Goal: Find specific page/section: Find specific page/section

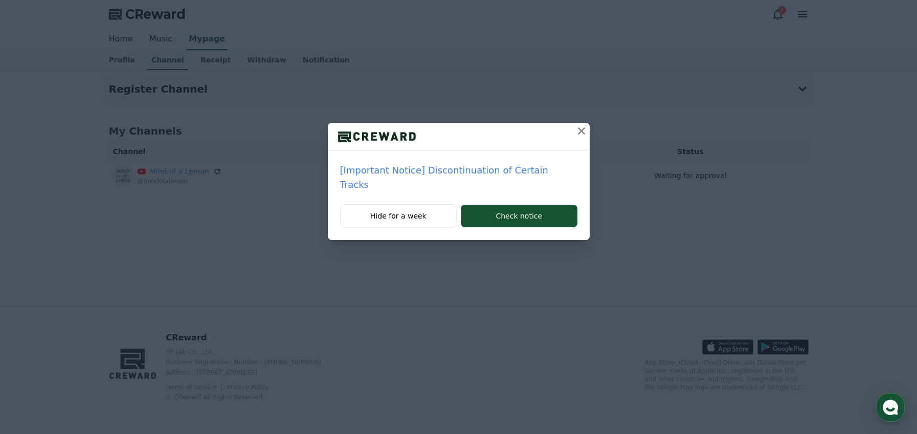
click at [576, 132] on icon at bounding box center [582, 131] width 12 height 12
drag, startPoint x: 581, startPoint y: 129, endPoint x: 201, endPoint y: 6, distance: 399.8
click at [581, 129] on icon at bounding box center [582, 131] width 12 height 12
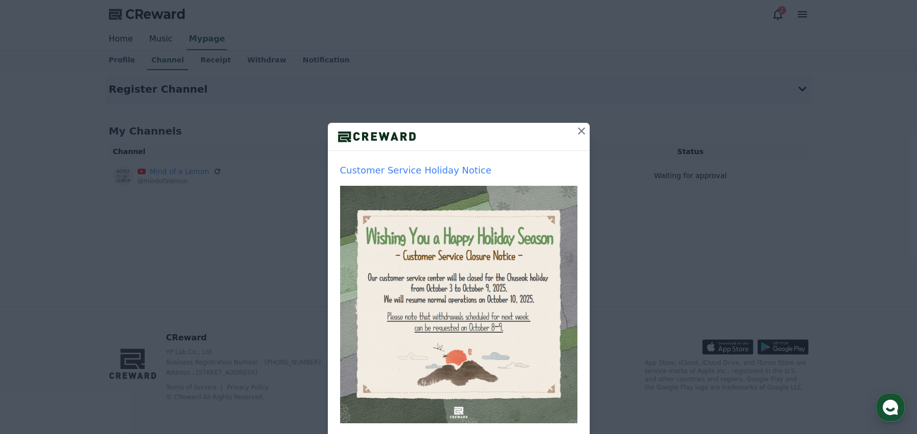
click at [576, 128] on icon at bounding box center [582, 131] width 12 height 12
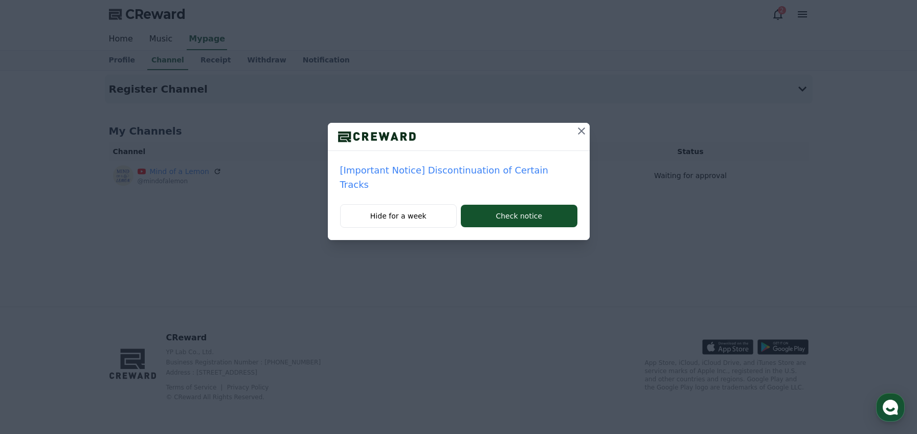
click at [576, 128] on icon at bounding box center [582, 131] width 12 height 12
click at [581, 129] on icon at bounding box center [582, 131] width 12 height 12
